Goal: Find specific page/section: Find specific page/section

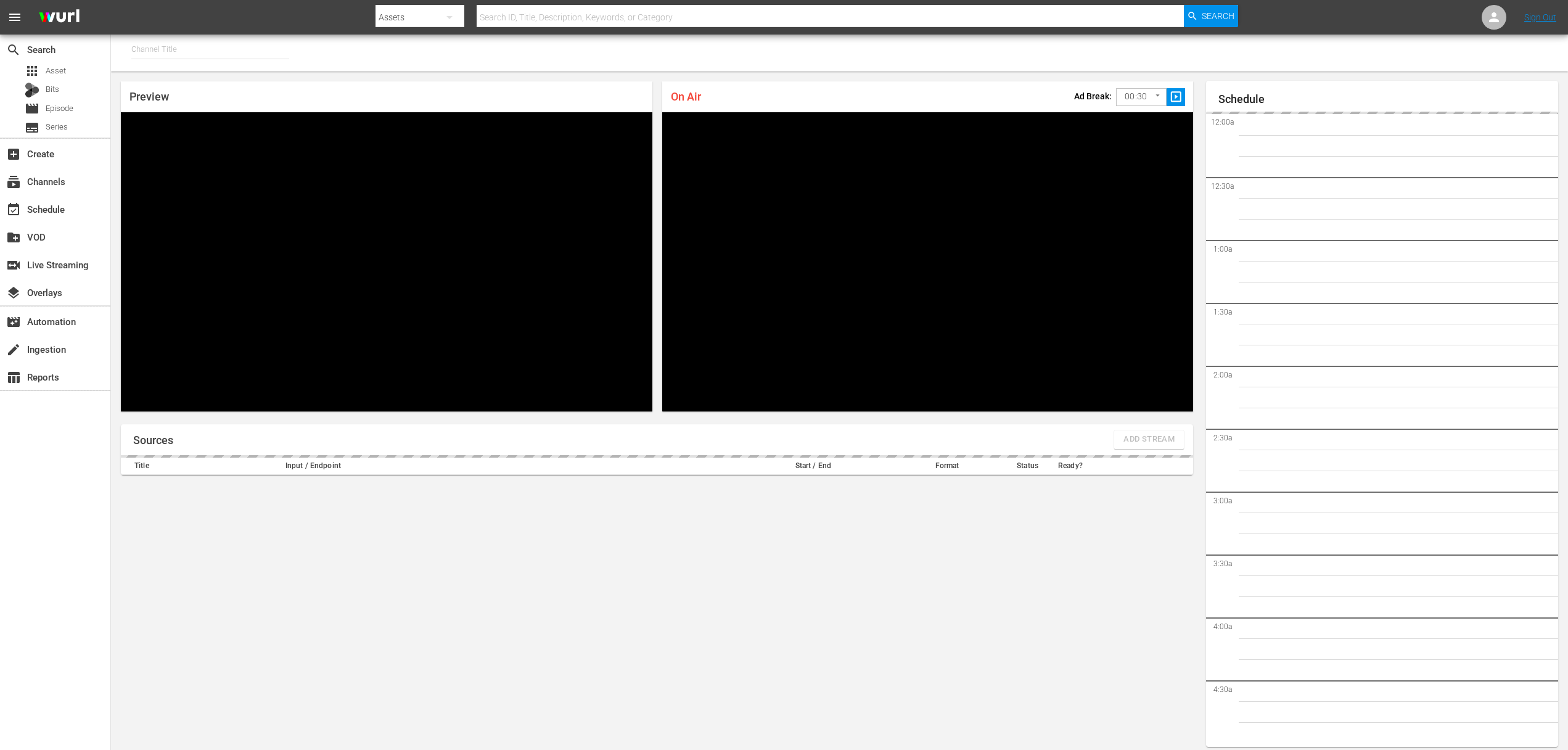
type input "PFL MMA (1309)"
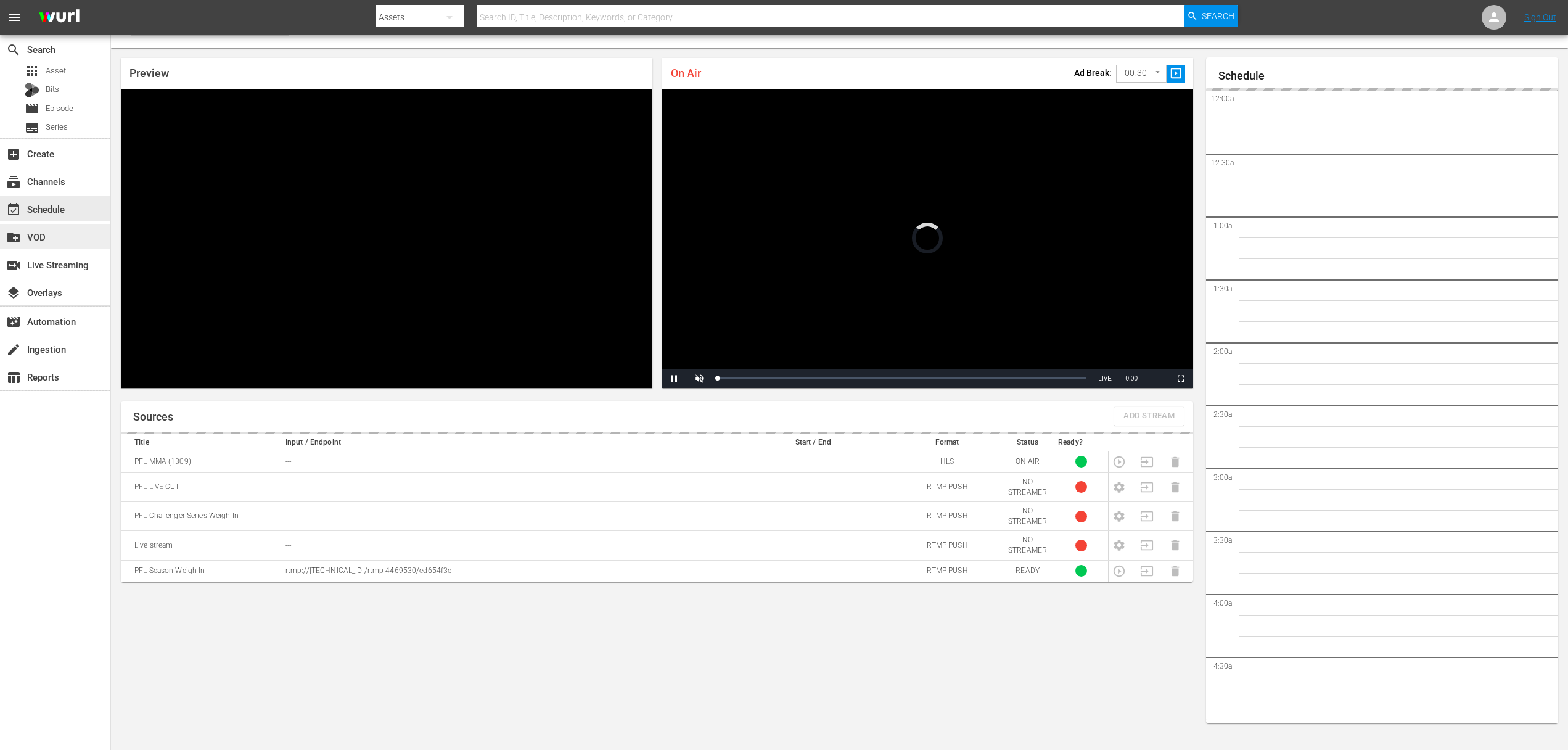
scroll to position [2390, 0]
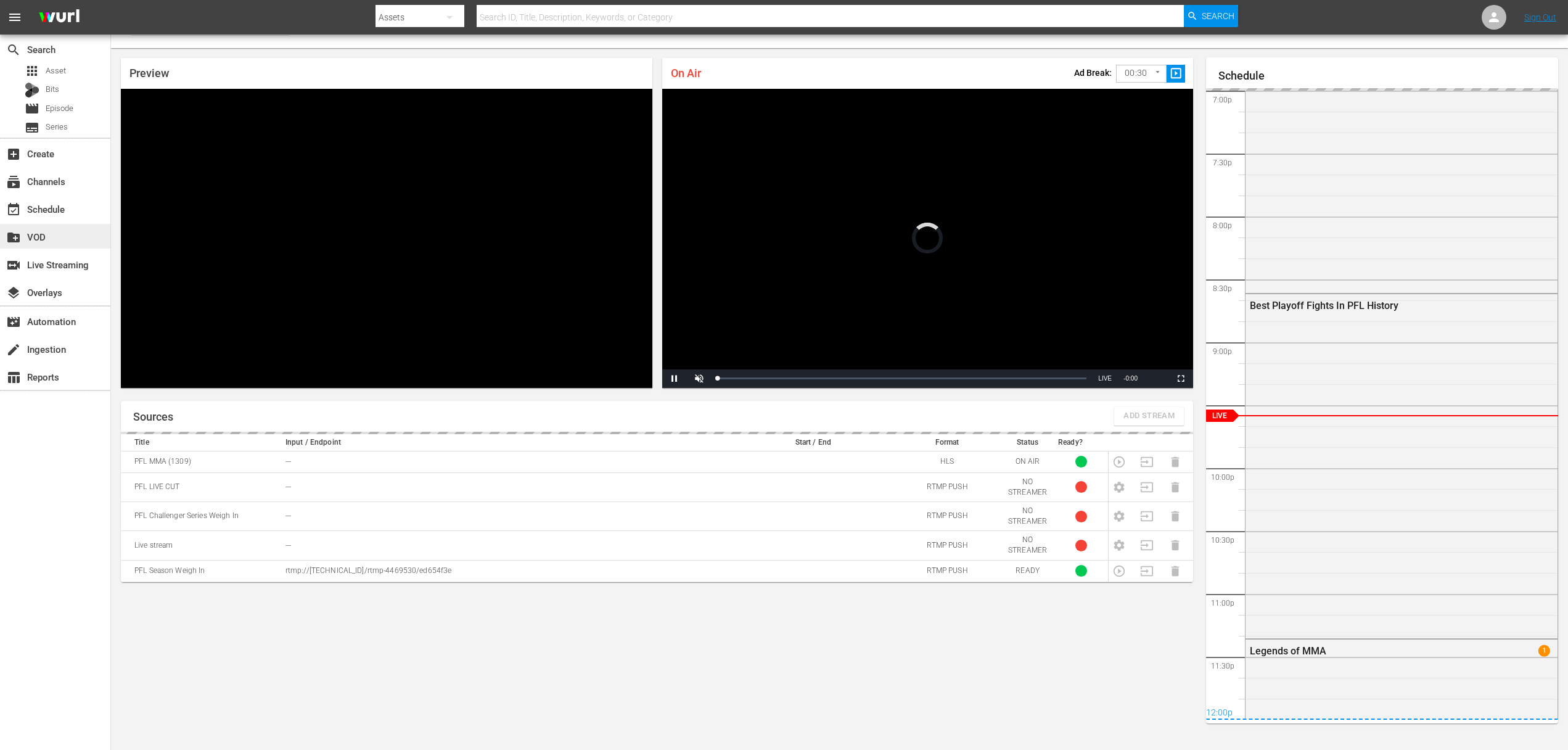
click at [35, 241] on div "create_new_folder VOD" at bounding box center [35, 235] width 69 height 11
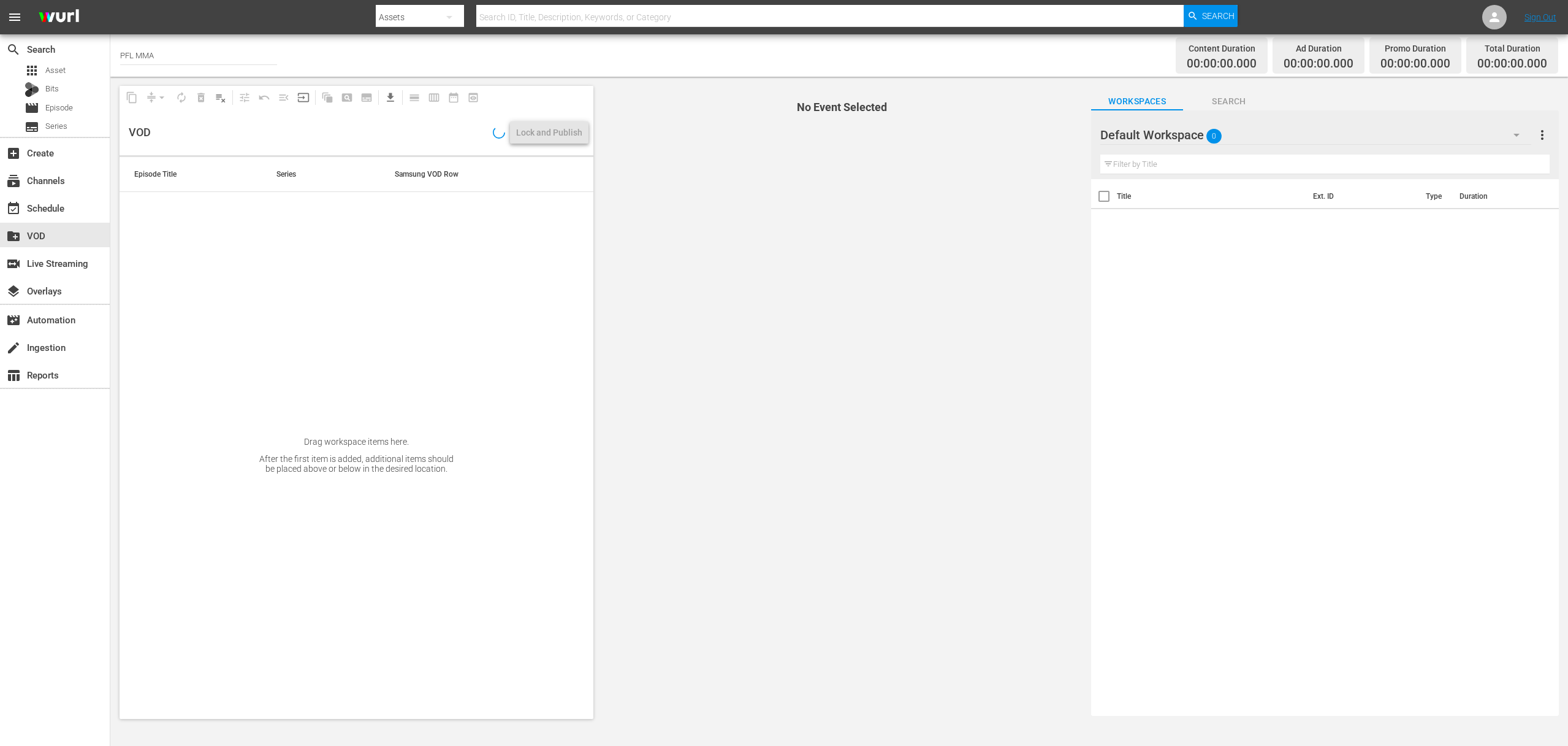
click at [559, 24] on input "text" at bounding box center [830, 17] width 708 height 29
type input "world tournament"
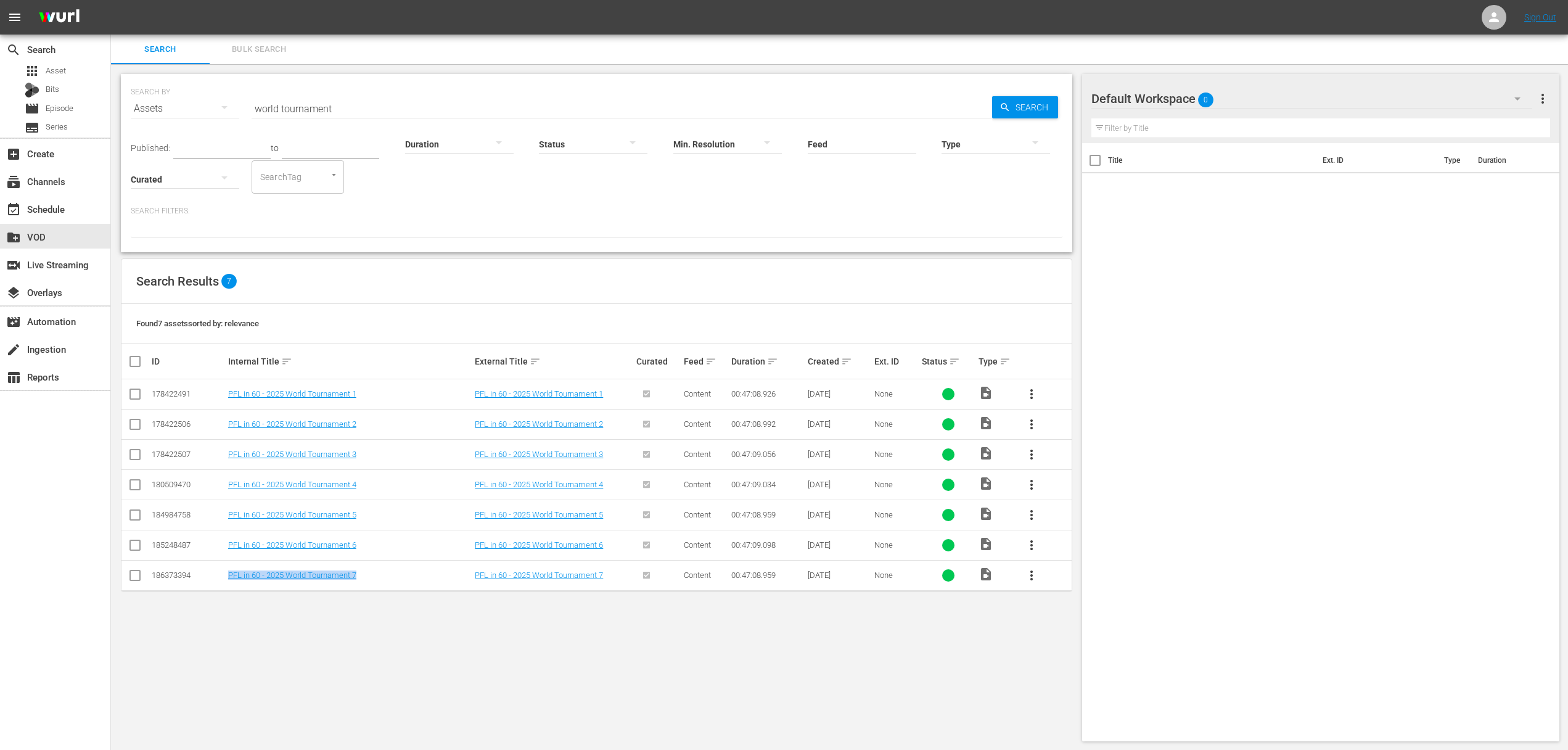
drag, startPoint x: 366, startPoint y: 577, endPoint x: 225, endPoint y: 579, distance: 141.0
click at [225, 579] on tr "186373394 PFL in 60 - 2025 World Tournament 7 PFL in 60 - 2025 World Tournament…" at bounding box center [596, 575] width 950 height 30
copy tr "PFL in 60 - 2025 World Tournament 7"
